Goal: Task Accomplishment & Management: Use online tool/utility

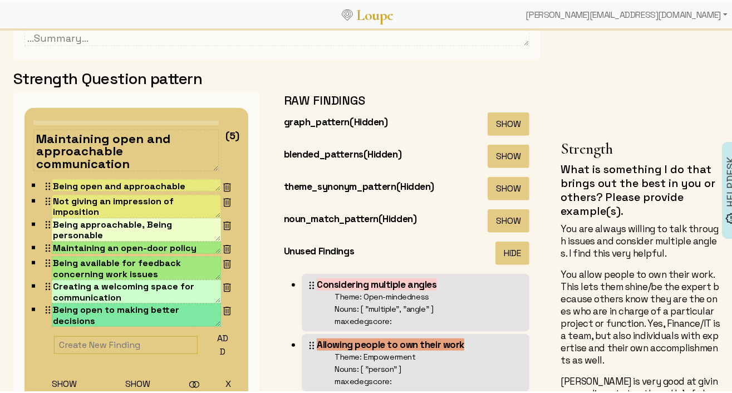
scroll to position [579, 0]
